Goal: Information Seeking & Learning: Learn about a topic

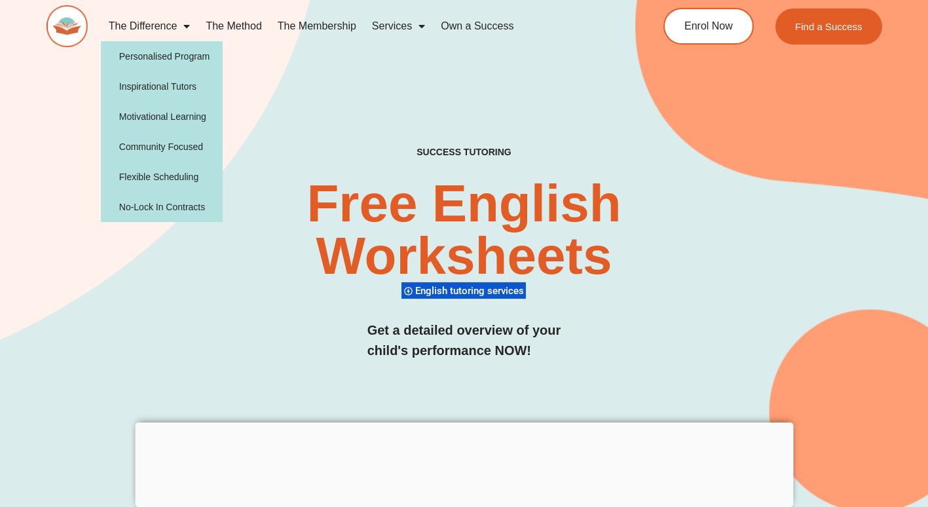
click at [162, 22] on link "The Difference" at bounding box center [150, 26] width 98 height 30
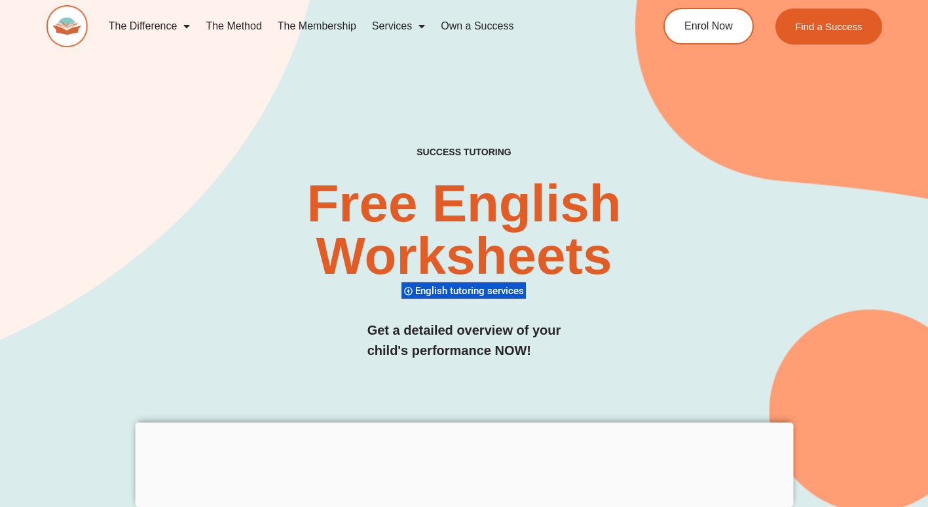
click at [162, 22] on link "The Difference" at bounding box center [150, 26] width 98 height 30
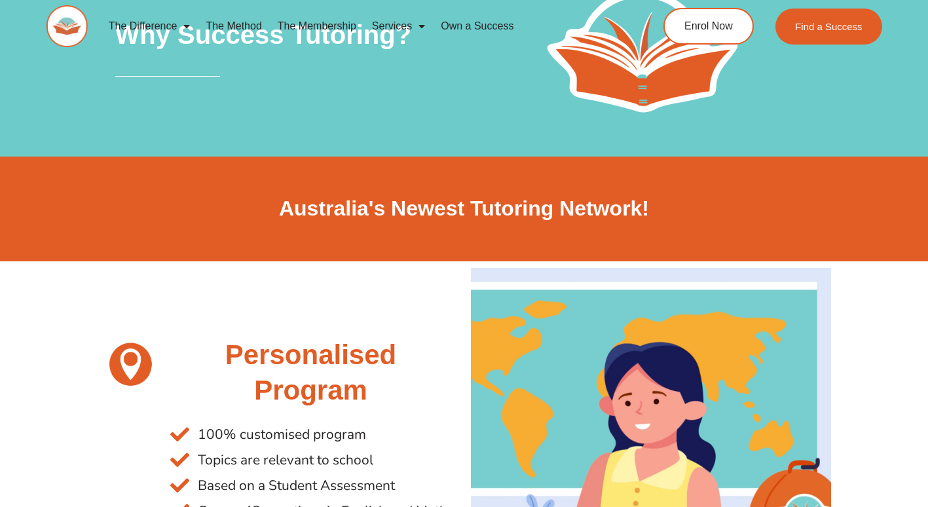
click at [242, 24] on link "The Method" at bounding box center [233, 26] width 71 height 30
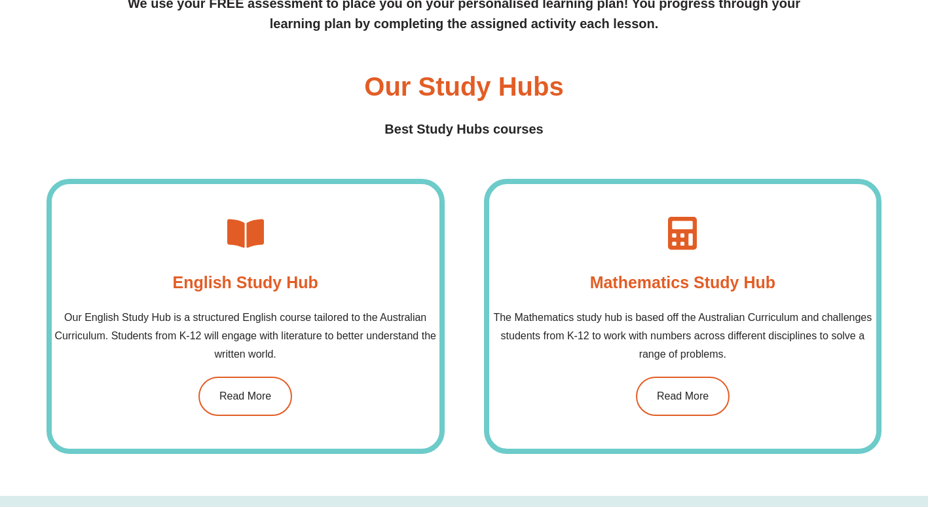
scroll to position [850, 0]
